Goal: Transaction & Acquisition: Download file/media

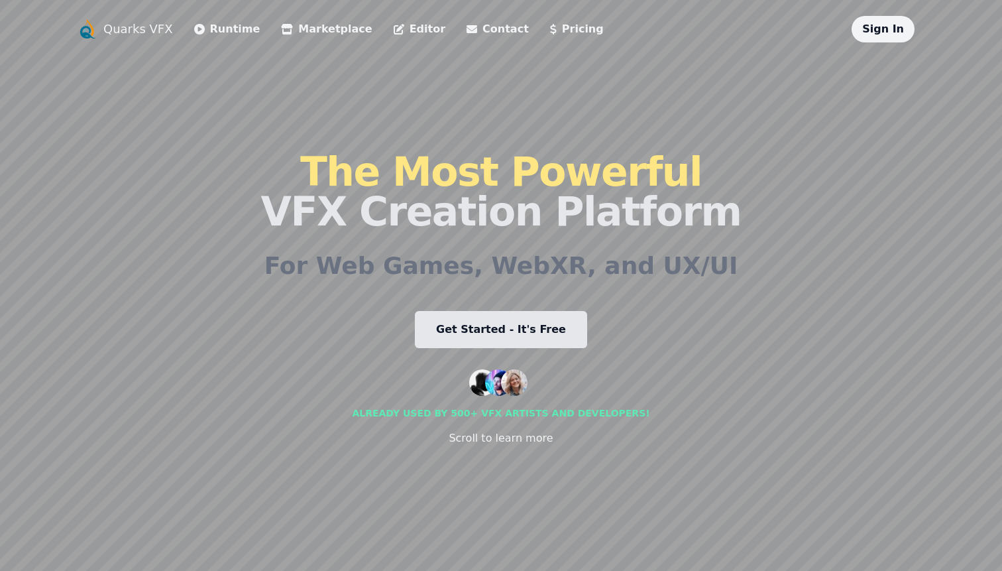
click at [231, 30] on link "Runtime" at bounding box center [227, 29] width 66 height 16
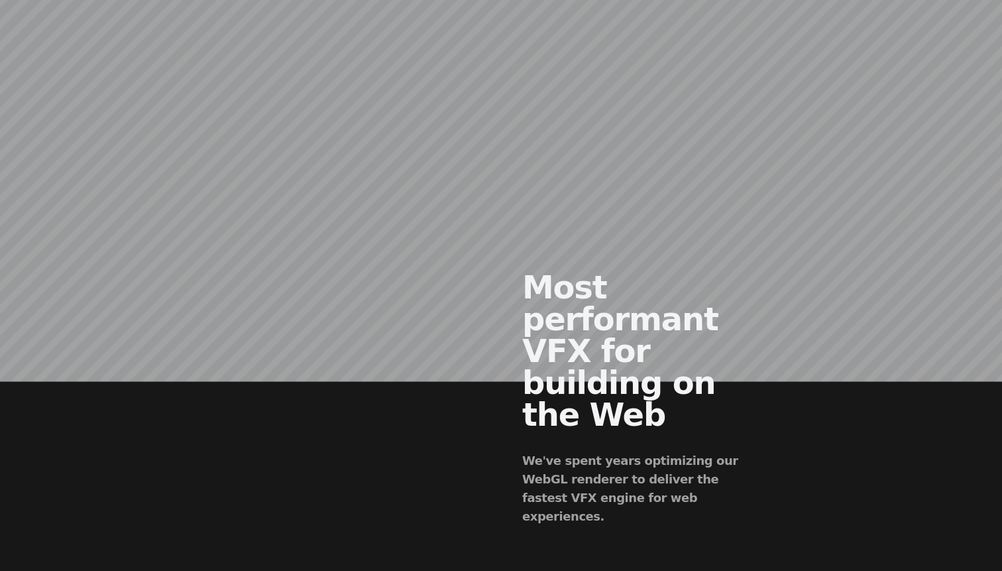
scroll to position [640, 0]
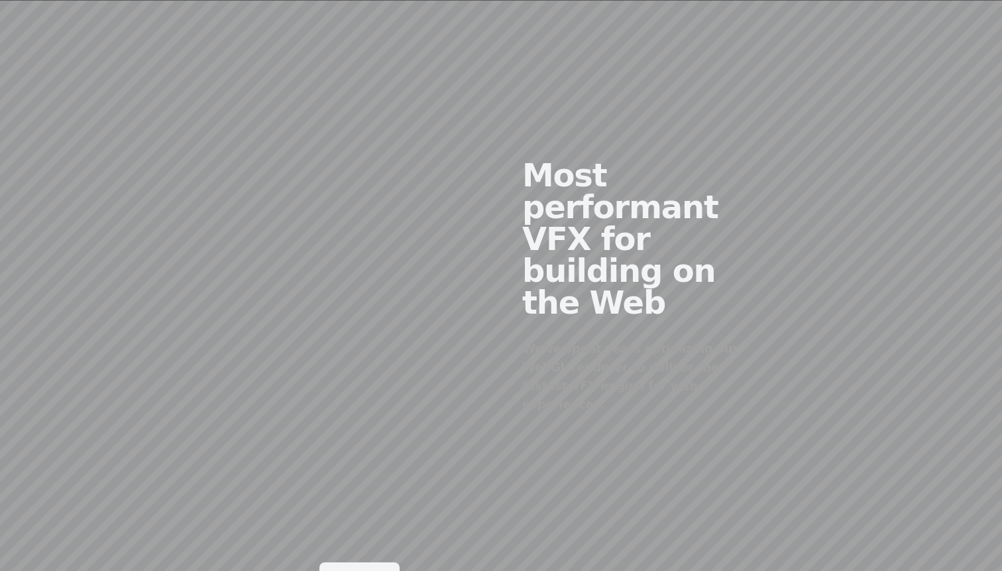
click at [356, 562] on link "Shoot" at bounding box center [360, 576] width 80 height 29
click at [391, 274] on div at bounding box center [359, 275] width 283 height 403
click at [391, 251] on div at bounding box center [359, 275] width 283 height 403
click at [390, 562] on link "Shoot" at bounding box center [360, 576] width 80 height 29
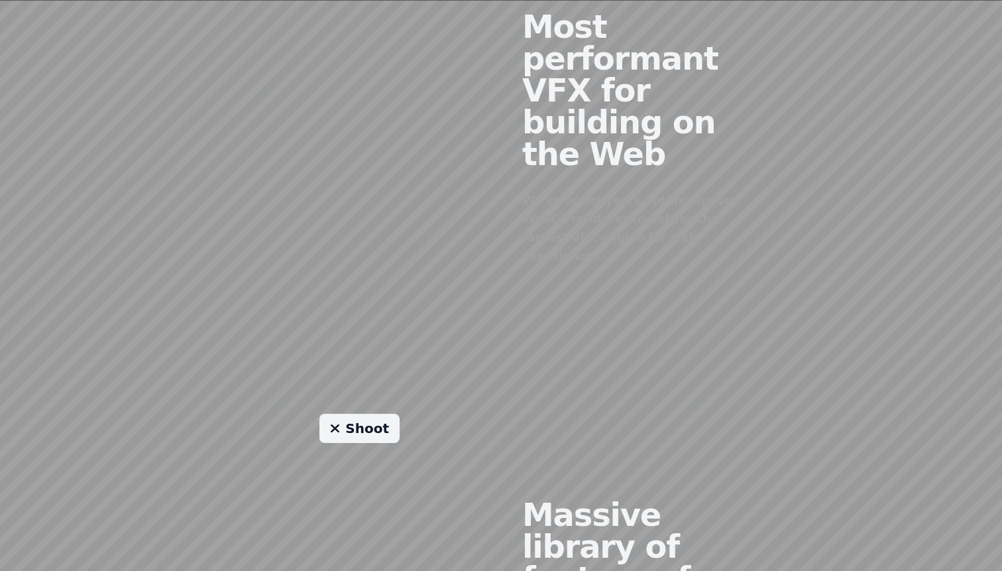
scroll to position [947, 0]
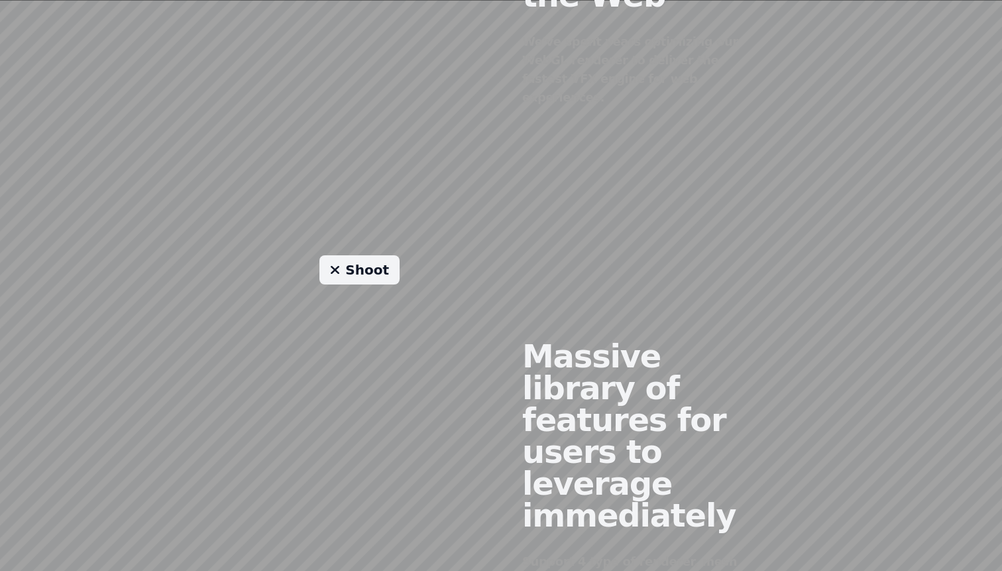
click at [370, 255] on div "Shoot" at bounding box center [359, 481] width 283 height 453
click at [370, 255] on link "Shoot" at bounding box center [360, 269] width 80 height 29
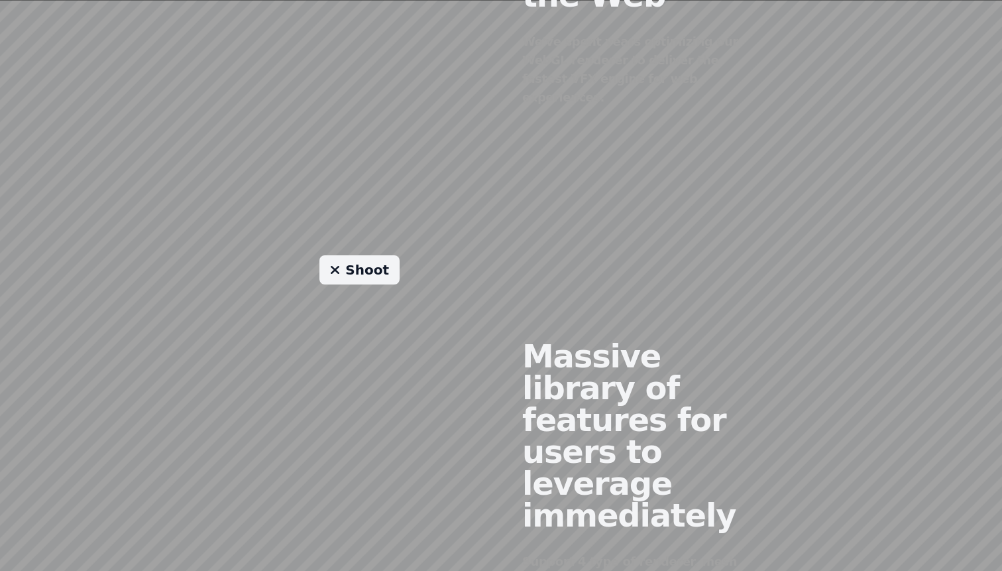
click at [370, 255] on link "Shoot" at bounding box center [360, 269] width 80 height 29
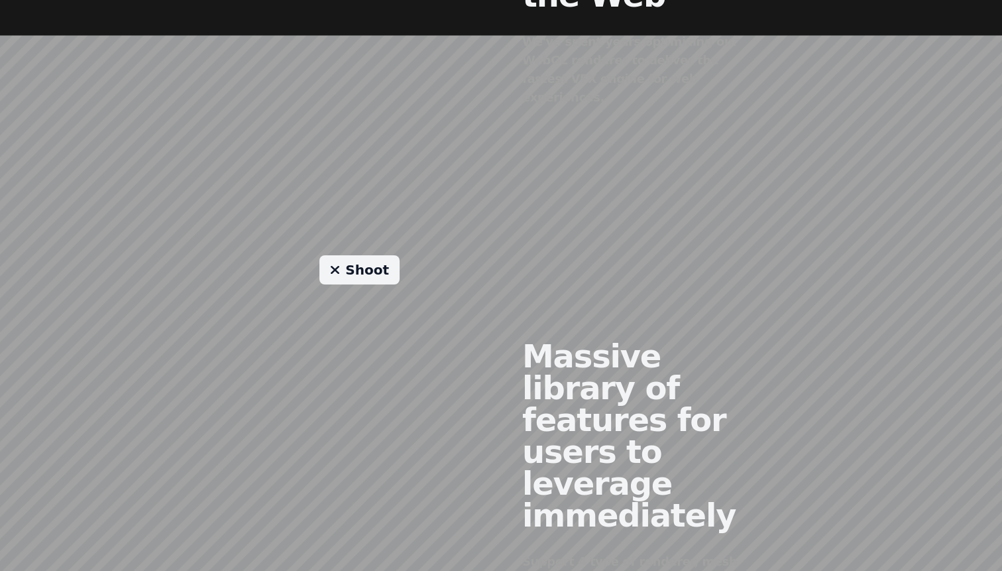
scroll to position [1088, 0]
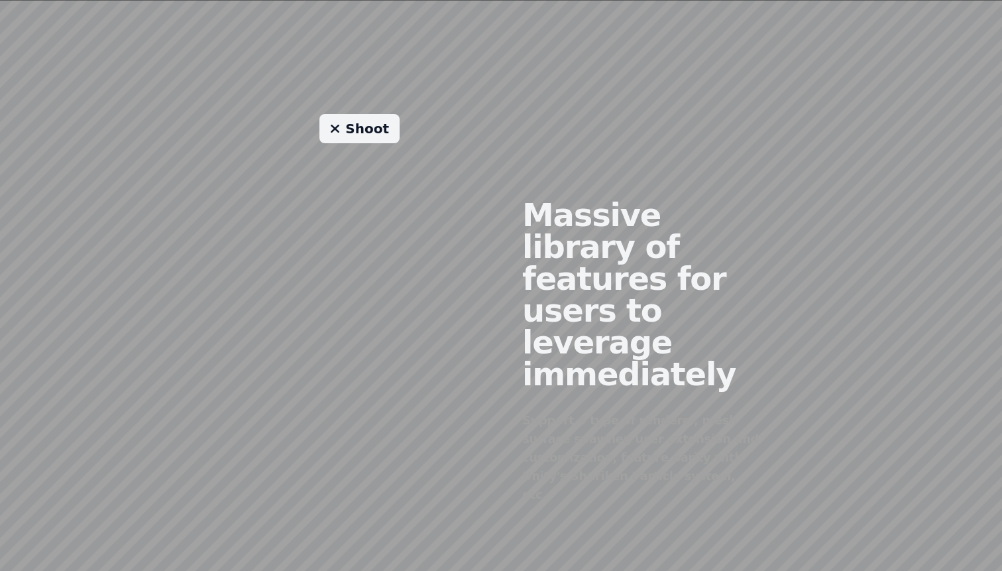
click at [366, 114] on link "Shoot" at bounding box center [360, 128] width 80 height 29
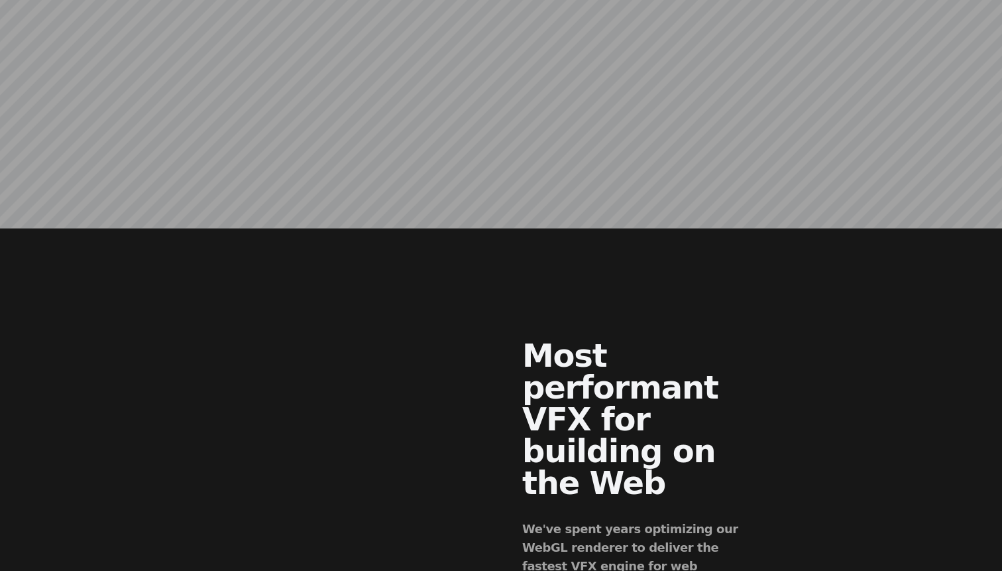
scroll to position [0, 0]
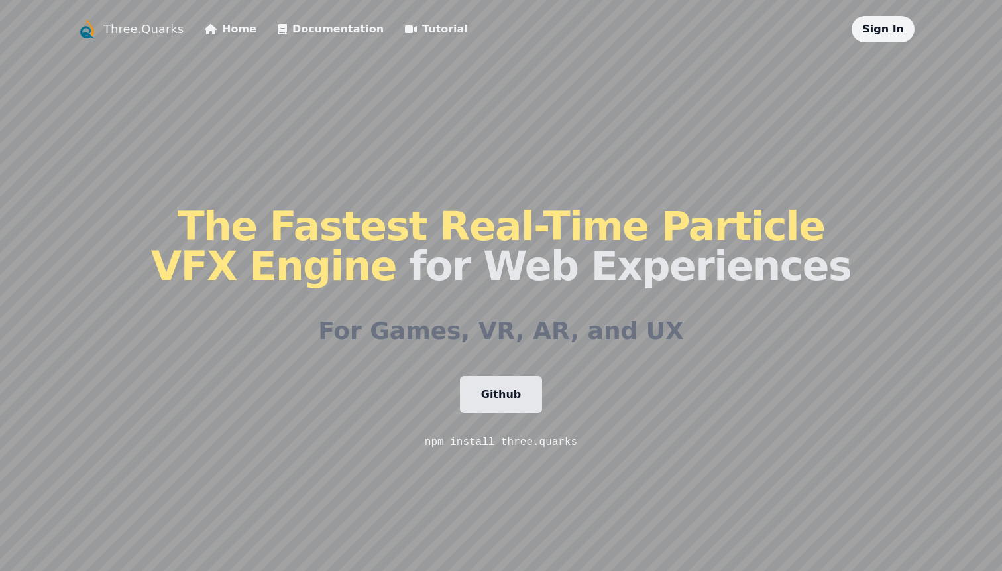
click at [160, 28] on link "Three.Quarks" at bounding box center [143, 29] width 80 height 19
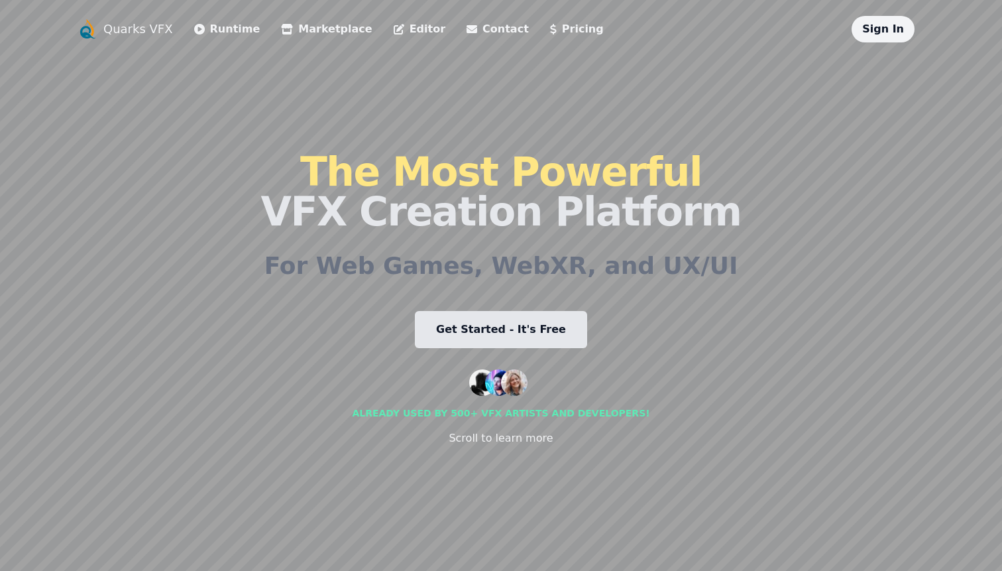
click at [300, 36] on link "Marketplace" at bounding box center [326, 29] width 91 height 16
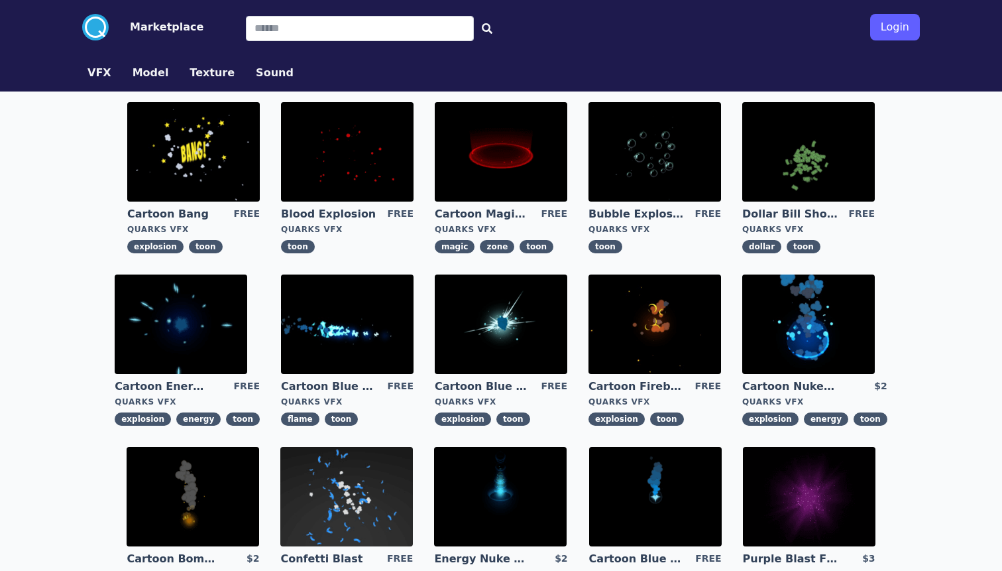
click at [357, 152] on img at bounding box center [347, 151] width 133 height 99
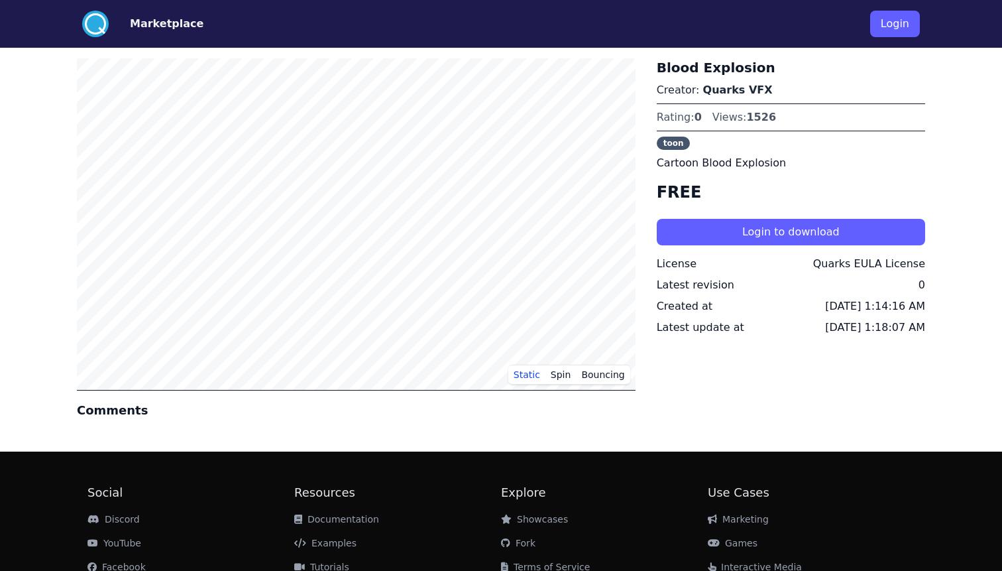
click at [91, 18] on circle at bounding box center [95, 24] width 27 height 27
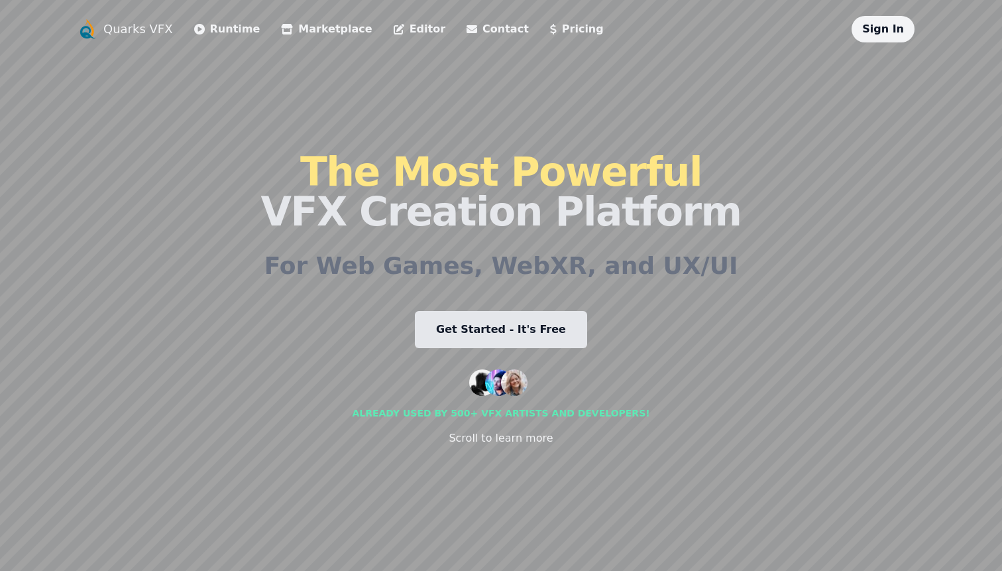
click at [293, 25] on link "Marketplace" at bounding box center [326, 29] width 91 height 16
